Goal: Task Accomplishment & Management: Use online tool/utility

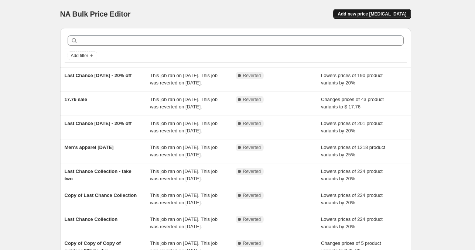
click at [383, 13] on span "Add new price [MEDICAL_DATA]" at bounding box center [371, 14] width 69 height 6
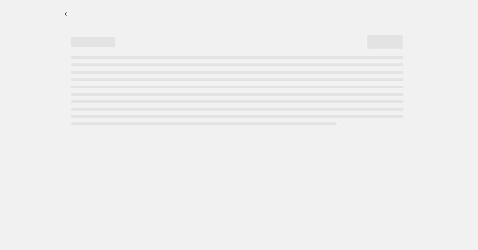
select select "percentage"
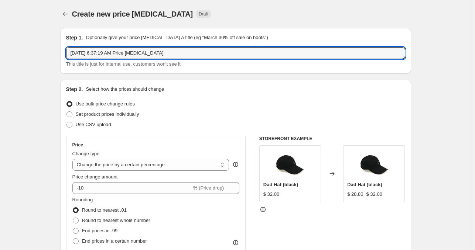
drag, startPoint x: 183, startPoint y: 52, endPoint x: 61, endPoint y: 51, distance: 122.5
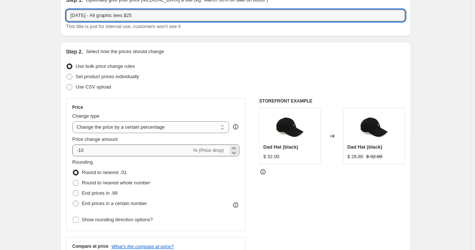
scroll to position [74, 0]
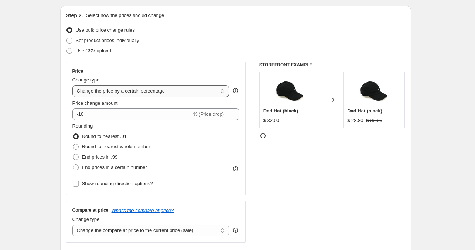
type input "[DATE] - All graphic tees $25"
click at [153, 92] on select "Change the price to a certain amount Change the price by a certain amount Chang…" at bounding box center [150, 91] width 157 height 12
select select "to"
click at [74, 85] on select "Change the price to a certain amount Change the price by a certain amount Chang…" at bounding box center [150, 91] width 157 height 12
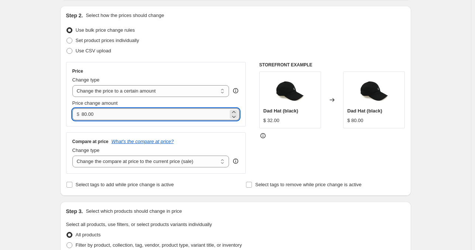
click at [158, 111] on input "80.00" at bounding box center [155, 115] width 147 height 12
drag, startPoint x: 158, startPoint y: 111, endPoint x: 85, endPoint y: 118, distance: 73.8
click at [85, 118] on input "80.00" at bounding box center [155, 115] width 147 height 12
type input "25.00"
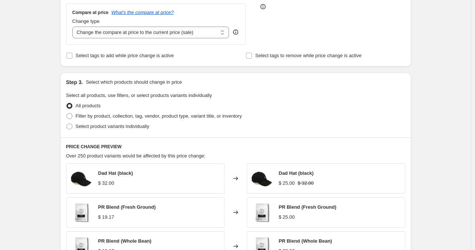
scroll to position [221, 0]
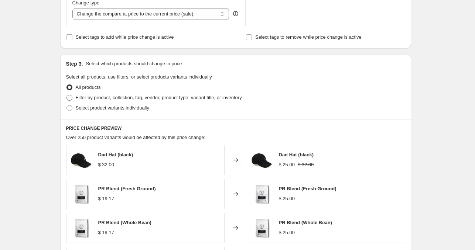
click at [111, 97] on span "Filter by product, collection, tag, vendor, product type, variant title, or inv…" at bounding box center [159, 98] width 166 height 6
click at [67, 95] on input "Filter by product, collection, tag, vendor, product type, variant title, or inv…" at bounding box center [66, 95] width 0 height 0
radio input "true"
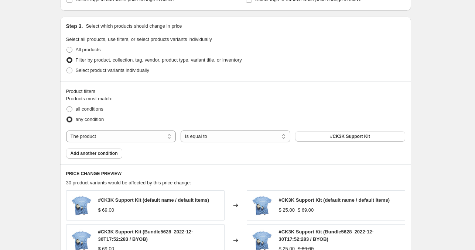
scroll to position [295, 0]
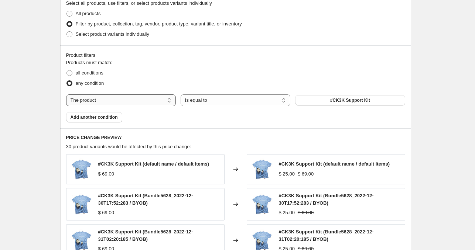
click at [135, 100] on select "The product The product's collection The product's tag The product's vendor The…" at bounding box center [121, 100] width 110 height 12
select select "collection"
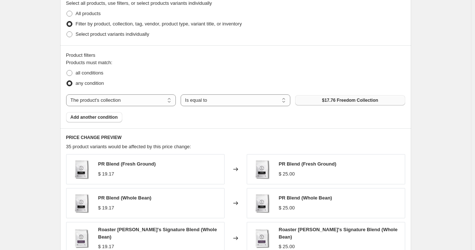
click at [323, 97] on button "$17.76 Freedom Collection" at bounding box center [350, 100] width 110 height 10
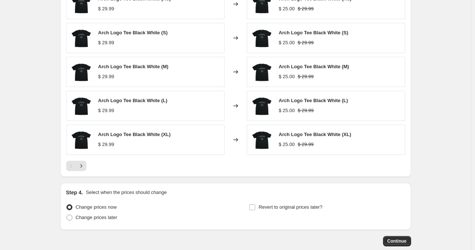
scroll to position [501, 0]
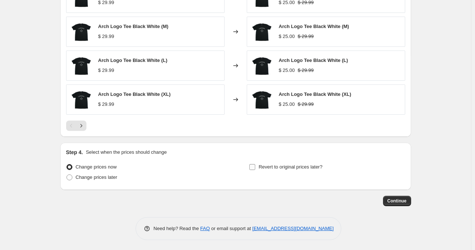
click at [278, 168] on span "Revert to original prices later?" at bounding box center [290, 167] width 64 height 6
click at [255, 168] on input "Revert to original prices later?" at bounding box center [252, 167] width 6 height 6
checkbox input "true"
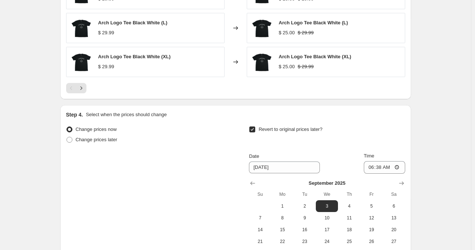
scroll to position [612, 0]
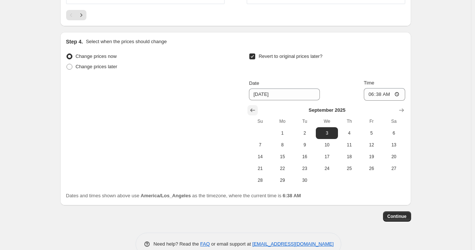
click at [256, 111] on icon "Show previous month, August 2025" at bounding box center [252, 110] width 7 height 7
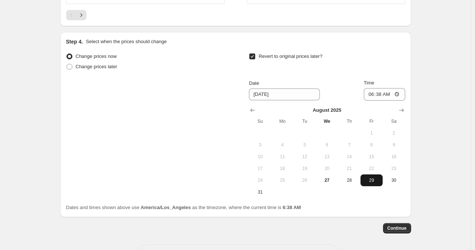
click at [371, 178] on span "29" at bounding box center [371, 181] width 16 height 6
type input "[DATE]"
click at [404, 227] on span "Continue" at bounding box center [396, 228] width 19 height 6
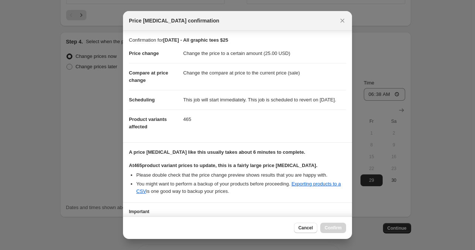
scroll to position [62, 0]
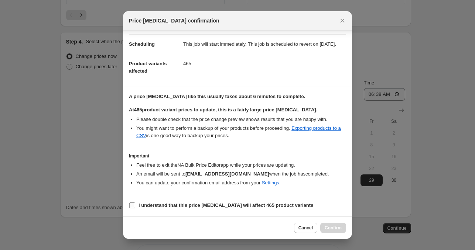
click at [231, 206] on b "I understand that this price [MEDICAL_DATA] will affect 465 product variants" at bounding box center [225, 206] width 175 height 6
click at [135, 206] on input "I understand that this price [MEDICAL_DATA] will affect 465 product variants" at bounding box center [132, 206] width 6 height 6
checkbox input "true"
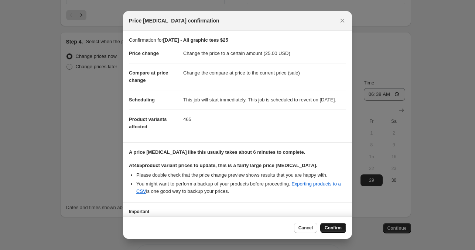
click at [336, 230] on span "Confirm" at bounding box center [332, 228] width 17 height 6
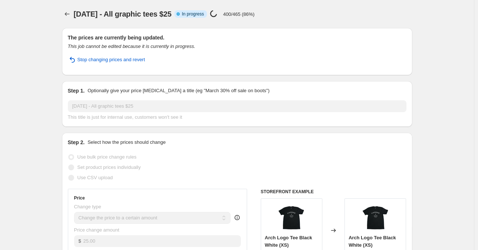
select select "collection"
